Goal: Task Accomplishment & Management: Manage account settings

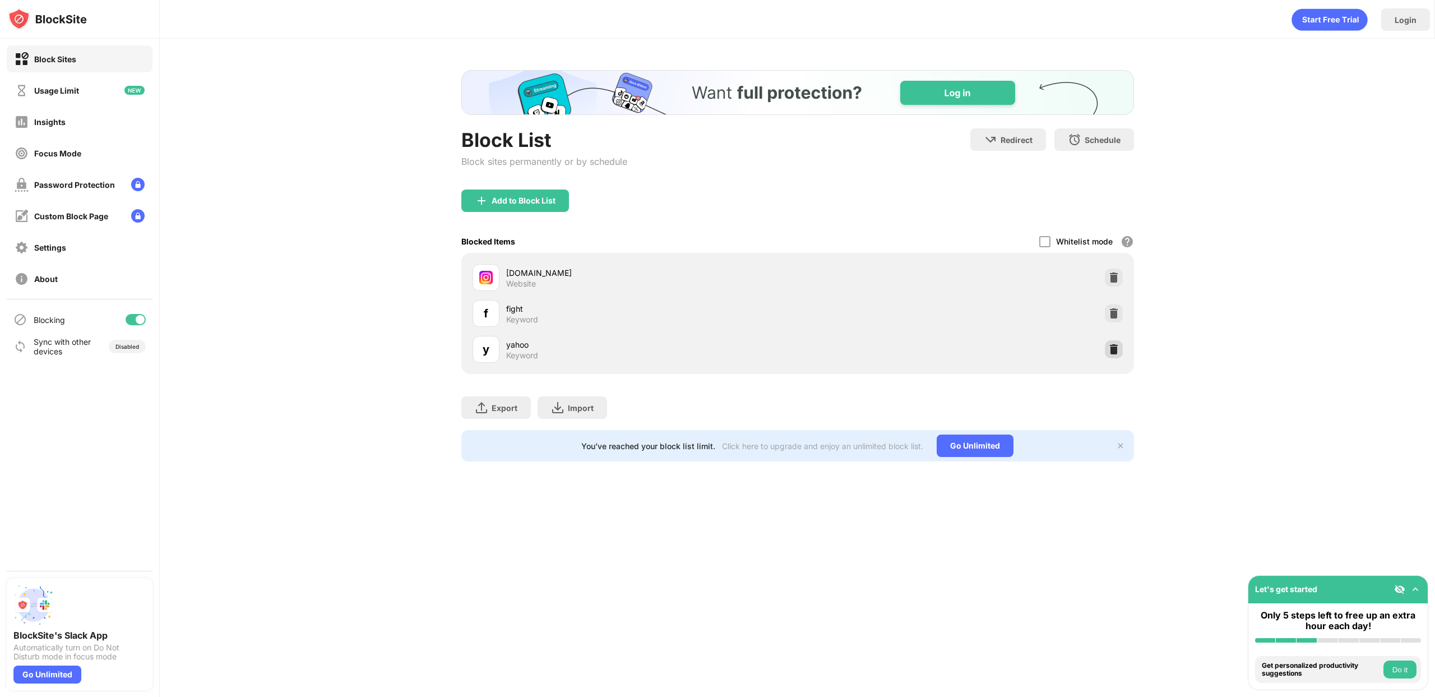
click at [1114, 353] on img at bounding box center [1114, 349] width 11 height 11
